Goal: Check status

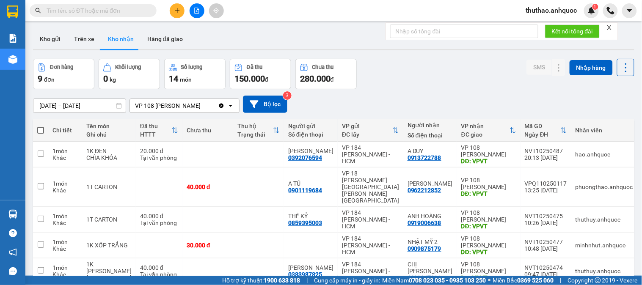
drag, startPoint x: 47, startPoint y: 35, endPoint x: 151, endPoint y: 85, distance: 115.5
click at [47, 34] on button "Kho gửi" at bounding box center [50, 39] width 34 height 20
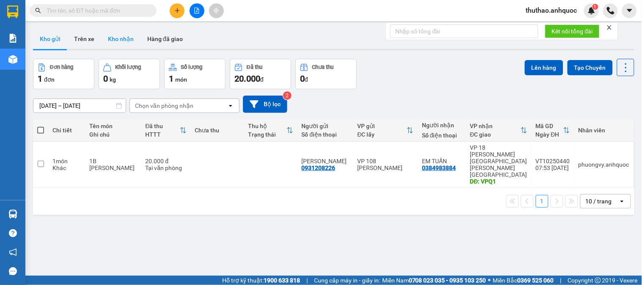
click at [130, 37] on button "Kho nhận" at bounding box center [120, 39] width 39 height 20
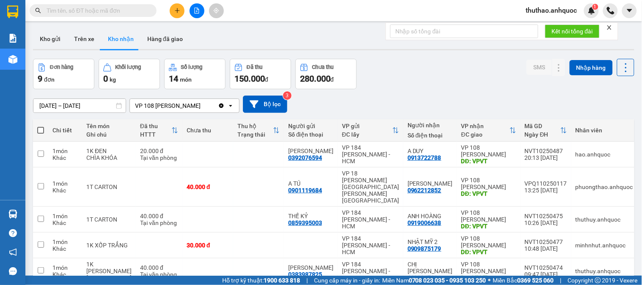
click at [133, 13] on input "text" at bounding box center [97, 10] width 100 height 9
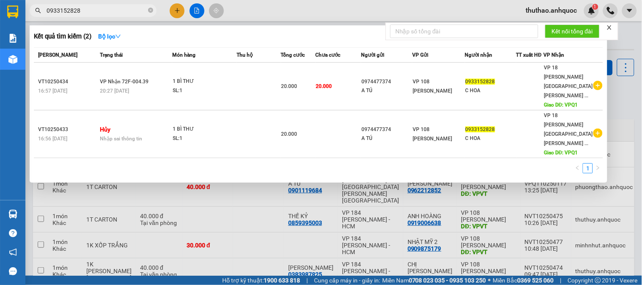
click at [256, 13] on div at bounding box center [321, 142] width 642 height 285
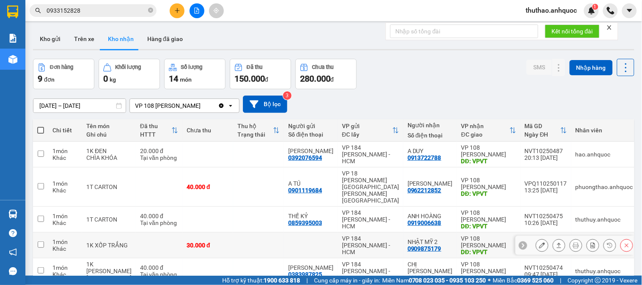
scroll to position [47, 0]
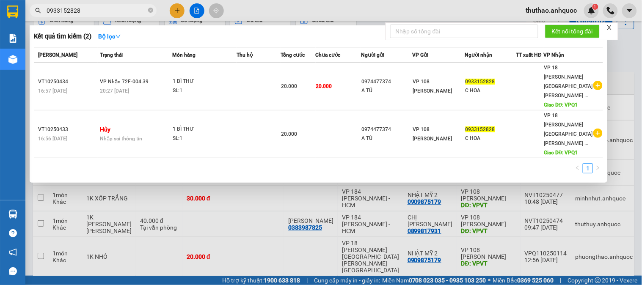
click at [103, 12] on input "0933152828" at bounding box center [97, 10] width 100 height 9
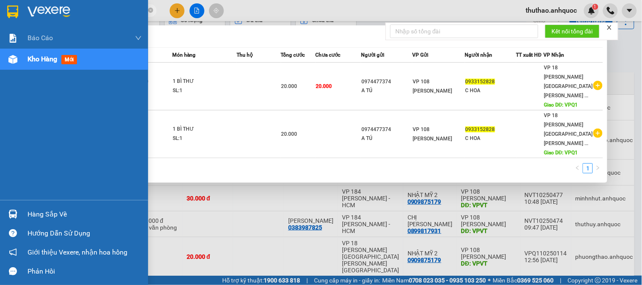
drag, startPoint x: 108, startPoint y: 11, endPoint x: 0, endPoint y: 3, distance: 107.4
click at [0, 3] on section "Kết quả [PERSON_NAME] ( 2 ) Bộ lọc Mã ĐH Trạng thái Món hàng Thu hộ [PERSON_NAM…" at bounding box center [321, 142] width 642 height 285
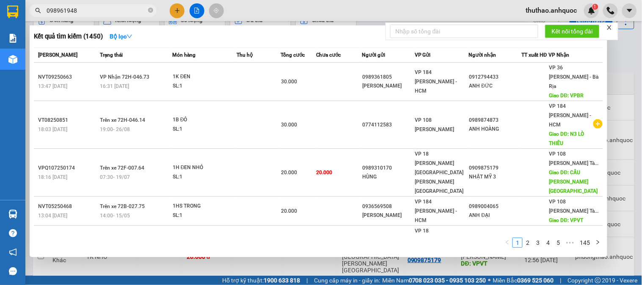
type input "0989619489"
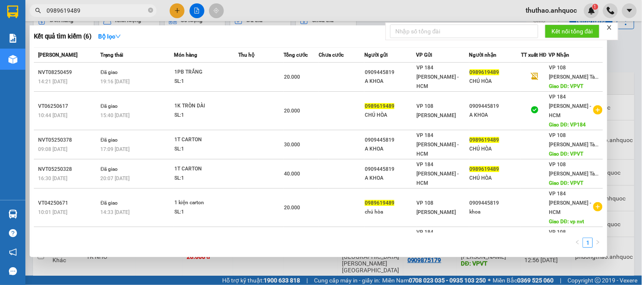
drag, startPoint x: 101, startPoint y: 9, endPoint x: 47, endPoint y: 6, distance: 54.3
click at [47, 6] on span "0989619489" at bounding box center [93, 10] width 127 height 13
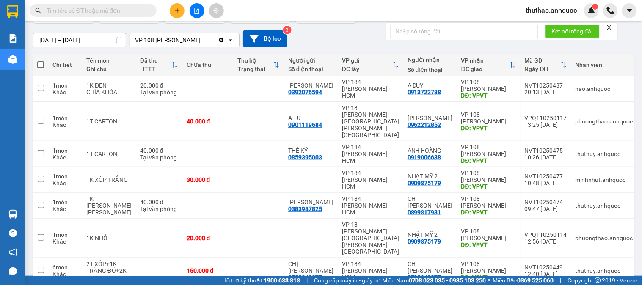
scroll to position [133, 0]
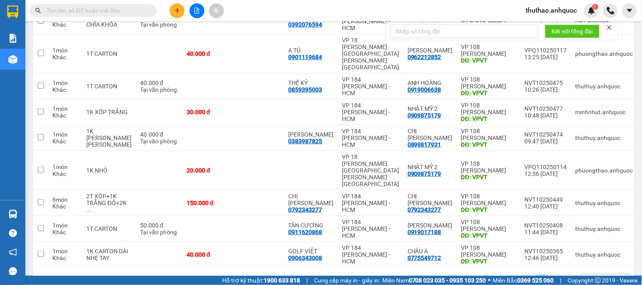
click at [592, 277] on div "50 / trang" at bounding box center [599, 281] width 26 height 8
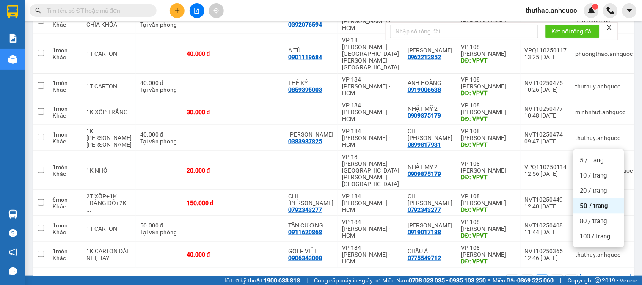
drag, startPoint x: 591, startPoint y: 202, endPoint x: 542, endPoint y: 201, distance: 49.1
click at [591, 203] on span "50 / trang" at bounding box center [594, 206] width 28 height 8
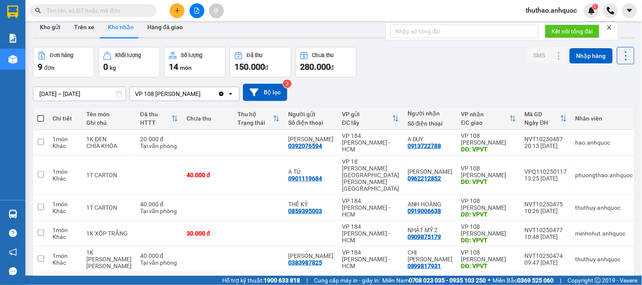
scroll to position [0, 0]
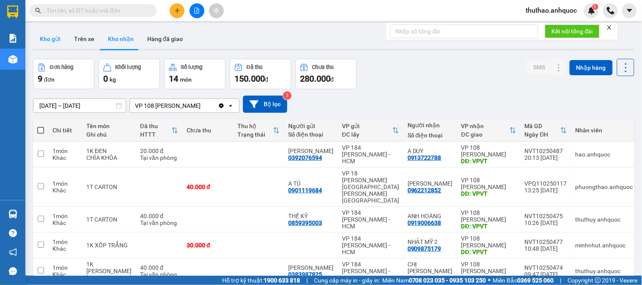
click at [54, 38] on button "Kho gửi" at bounding box center [50, 39] width 34 height 20
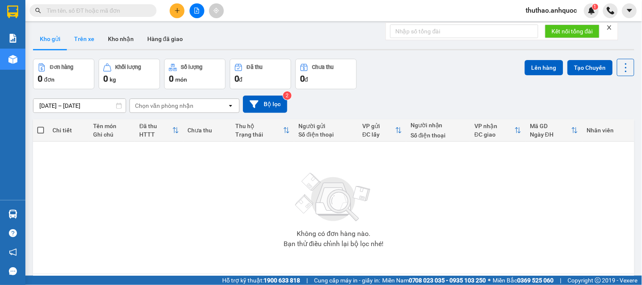
click at [89, 36] on button "Trên xe" at bounding box center [84, 39] width 34 height 20
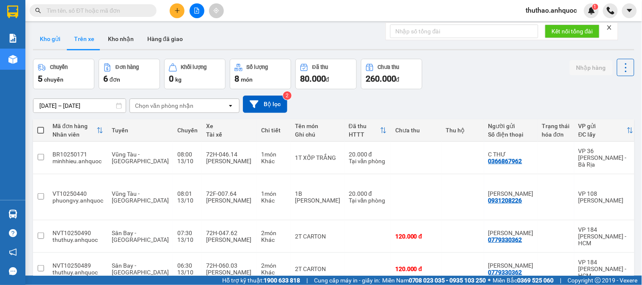
click at [52, 38] on button "Kho gửi" at bounding box center [50, 39] width 34 height 20
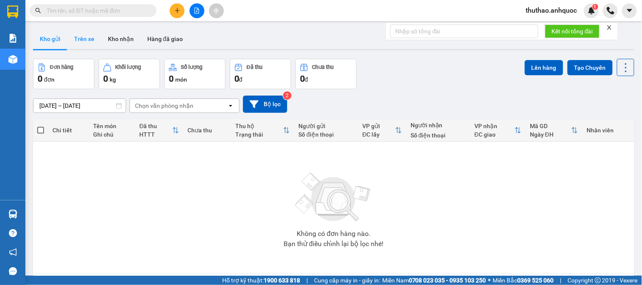
click at [86, 40] on button "Trên xe" at bounding box center [84, 39] width 34 height 20
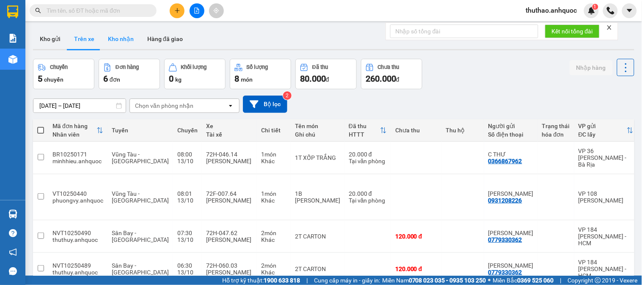
click at [116, 40] on button "Kho nhận" at bounding box center [120, 39] width 39 height 20
type input "[DATE] – [DATE]"
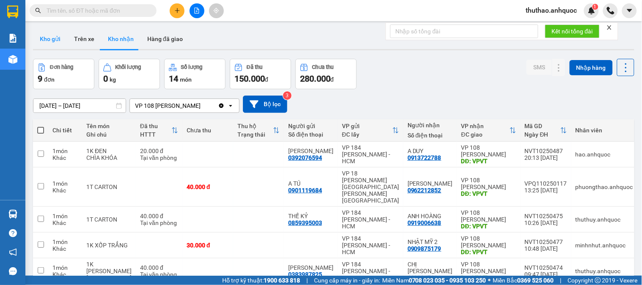
click at [47, 31] on button "Kho gửi" at bounding box center [50, 39] width 34 height 20
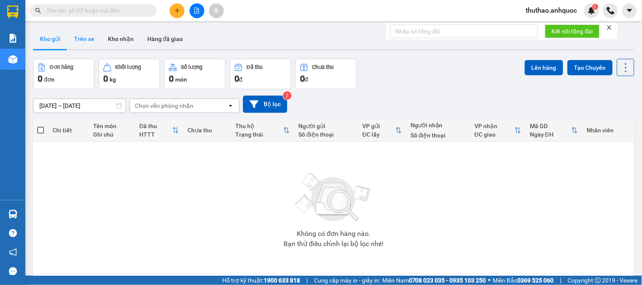
click at [82, 30] on button "Trên xe" at bounding box center [84, 39] width 34 height 20
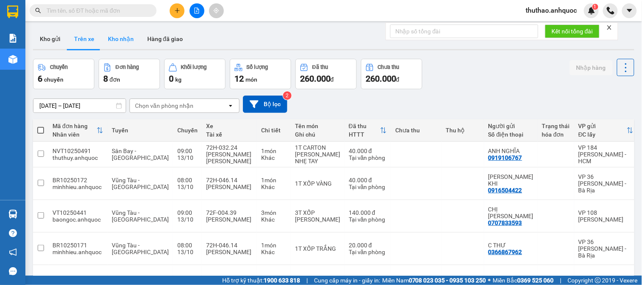
click at [114, 38] on button "Kho nhận" at bounding box center [120, 39] width 39 height 20
type input "[DATE] – [DATE]"
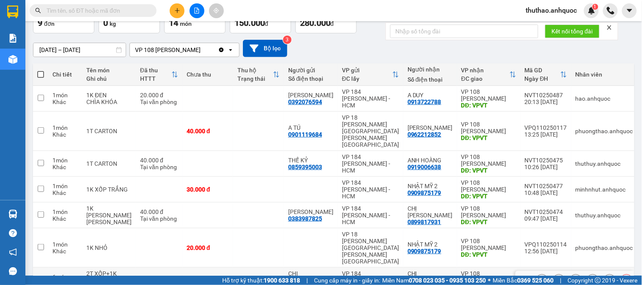
scroll to position [39, 0]
